Goal: Register for event/course

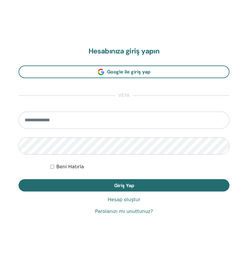
scroll to position [293, 0]
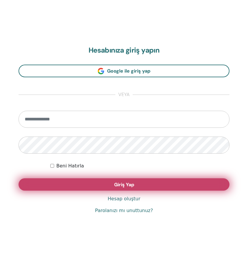
type input "**********"
click at [114, 183] on span "Giriş Yap" at bounding box center [124, 185] width 20 height 6
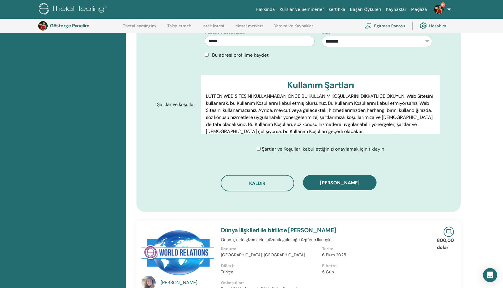
scroll to position [259, 0]
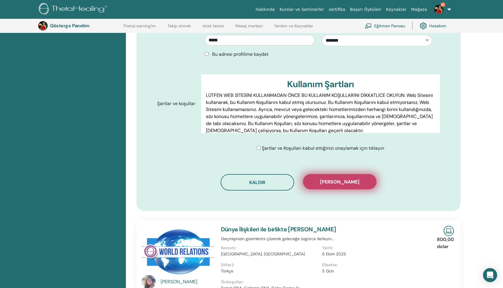
click at [247, 179] on font "Kaydı onayla" at bounding box center [339, 182] width 39 height 6
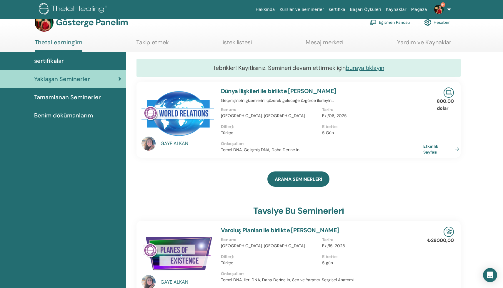
scroll to position [20, 0]
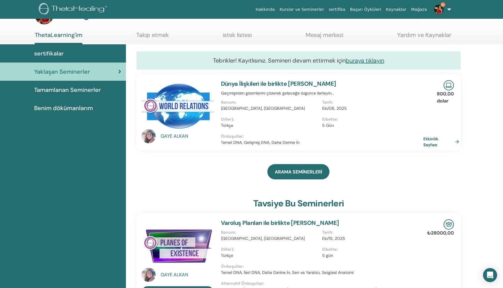
click at [240, 224] on font "Varoluş Planları ile birlikte [PERSON_NAME]" at bounding box center [280, 223] width 118 height 8
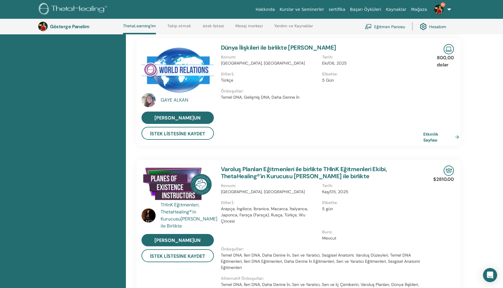
scroll to position [319, 0]
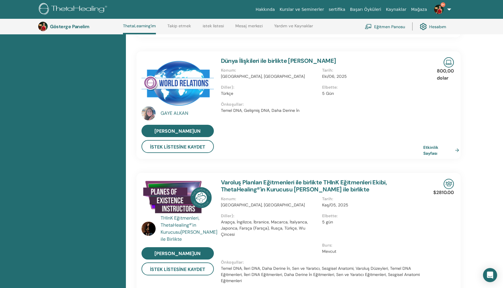
click at [275, 133] on div "Dünya İlişkileri ile birlikte [PERSON_NAME] Konum : [GEOGRAPHIC_DATA], TUR Tari…" at bounding box center [322, 105] width 210 height 108
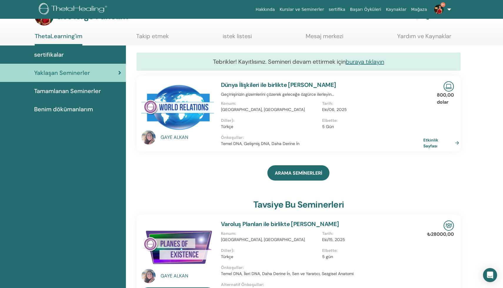
scroll to position [0, 0]
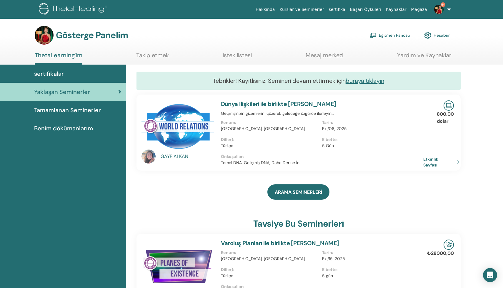
click at [68, 10] on img at bounding box center [74, 9] width 70 height 13
